Goal: Task Accomplishment & Management: Complete application form

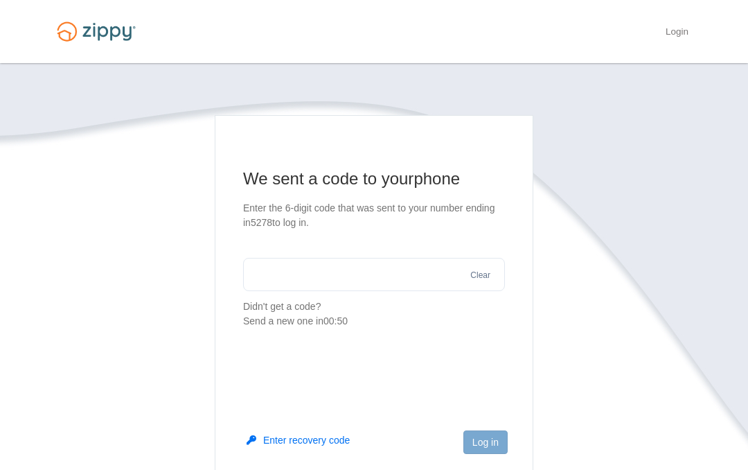
click at [292, 282] on input "text" at bounding box center [374, 274] width 262 height 33
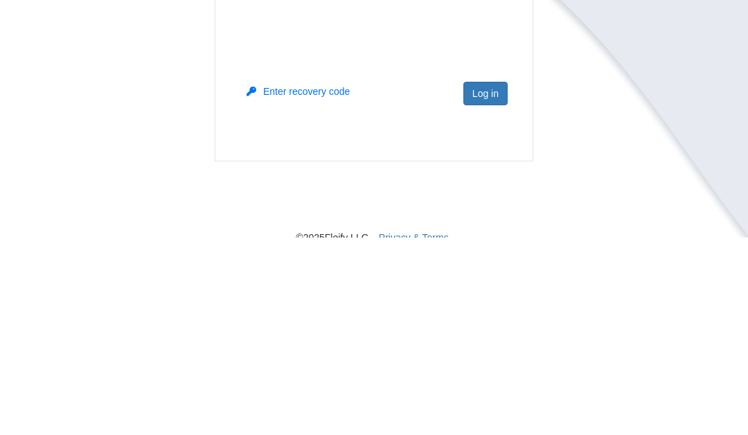
type input "******"
click at [482, 279] on button "Log in" at bounding box center [486, 291] width 44 height 24
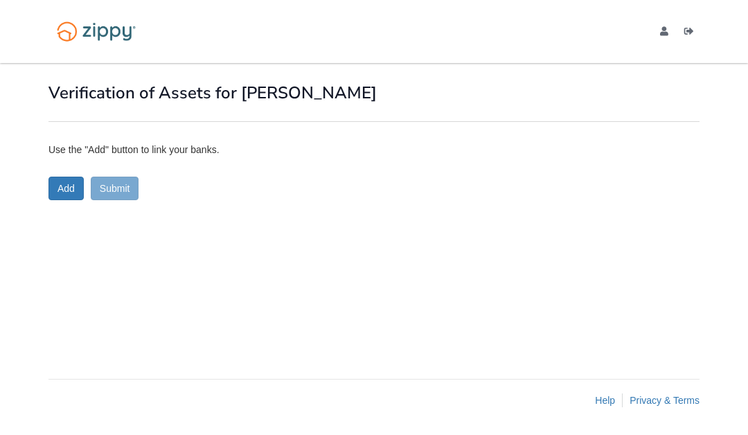
click at [58, 182] on button "Add" at bounding box center [66, 189] width 35 height 24
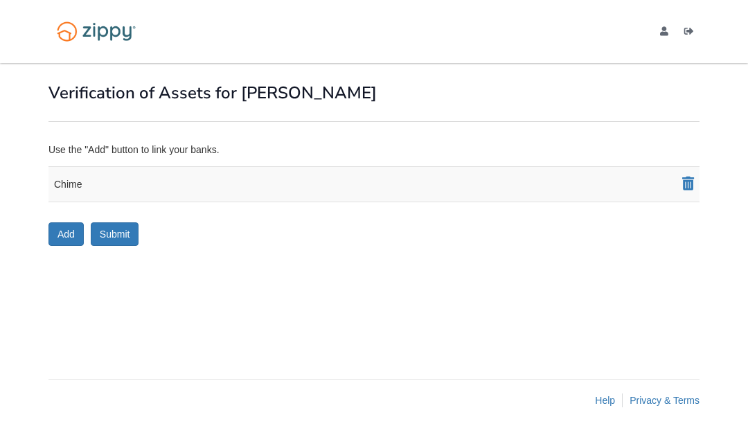
click at [272, 172] on div "Chime" at bounding box center [374, 184] width 651 height 36
click at [85, 176] on div "Chime" at bounding box center [374, 184] width 651 height 36
click at [213, 177] on div "Chime" at bounding box center [374, 184] width 651 height 36
click at [146, 177] on div "Chime" at bounding box center [374, 184] width 651 height 36
click at [81, 179] on div "Chime" at bounding box center [374, 184] width 651 height 36
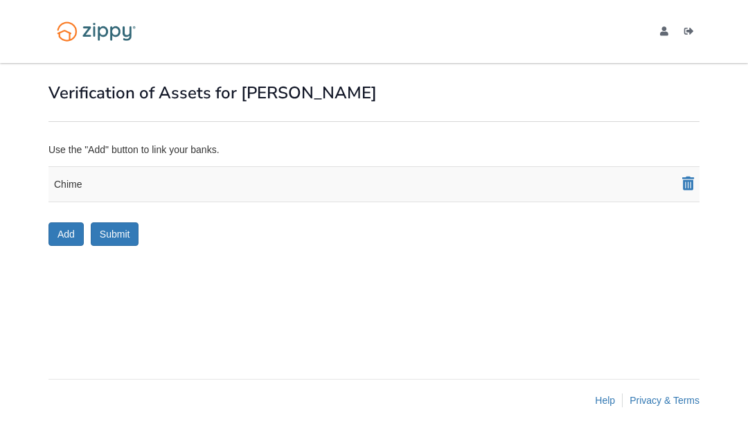
click at [80, 179] on div "Chime" at bounding box center [374, 184] width 651 height 36
click at [215, 184] on div "Chime" at bounding box center [374, 184] width 651 height 36
click at [261, 182] on div "Chime" at bounding box center [374, 184] width 651 height 36
click at [260, 182] on div "Chime" at bounding box center [374, 184] width 651 height 36
click at [254, 168] on div "Chime" at bounding box center [374, 184] width 651 height 36
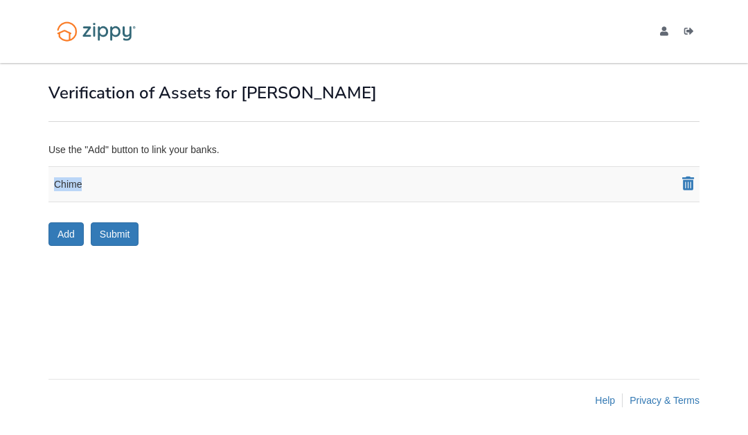
click at [407, 85] on h1 "Verification of Assets for [PERSON_NAME]" at bounding box center [374, 93] width 651 height 18
click at [62, 224] on button "Add" at bounding box center [66, 234] width 35 height 24
